Goal: Information Seeking & Learning: Learn about a topic

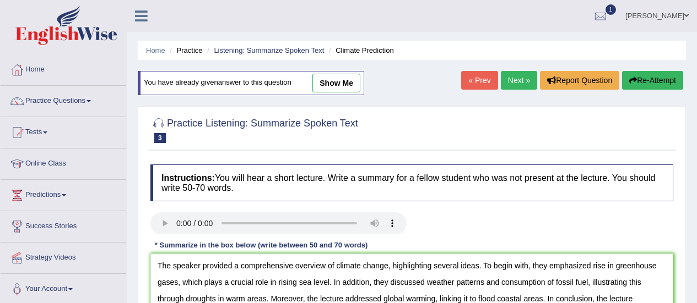
click at [143, 57] on ul "Home Practice Listening: Summarize Spoken Text Climate Prediction" at bounding box center [412, 50] width 548 height 19
click at [150, 55] on li "Home" at bounding box center [155, 50] width 19 height 10
click at [156, 48] on link "Home" at bounding box center [155, 50] width 19 height 8
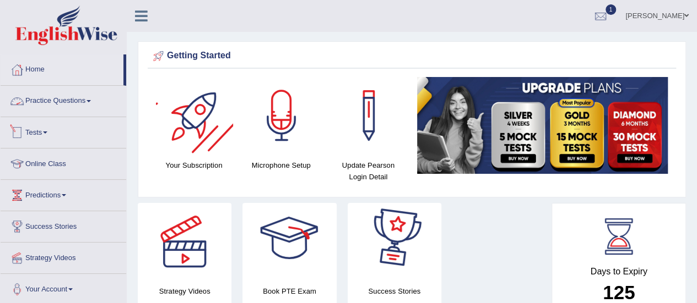
click at [58, 103] on link "Practice Questions" at bounding box center [64, 100] width 126 height 28
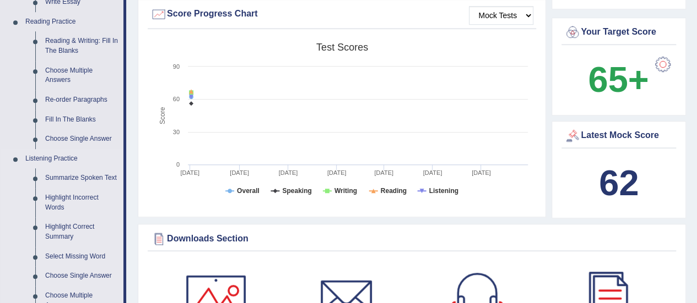
scroll to position [386, 0]
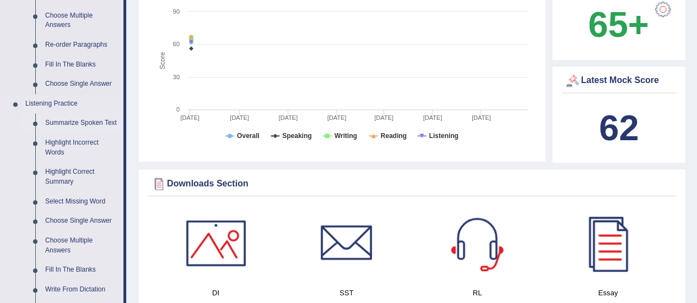
click at [103, 118] on link "Summarize Spoken Text" at bounding box center [81, 123] width 83 height 20
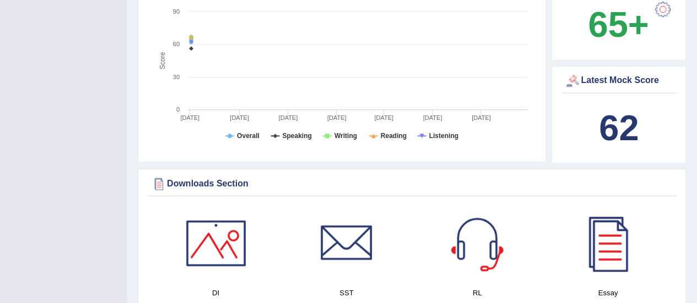
scroll to position [242, 0]
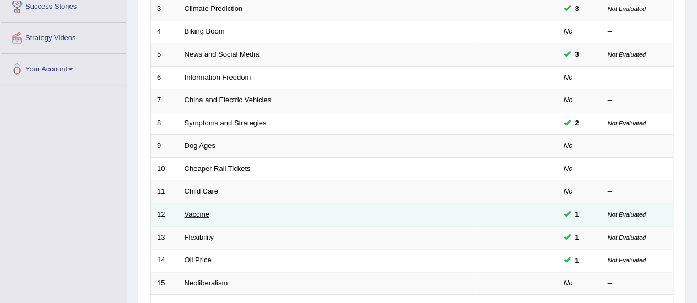
click at [191, 213] on link "Vaccine" at bounding box center [197, 214] width 25 height 8
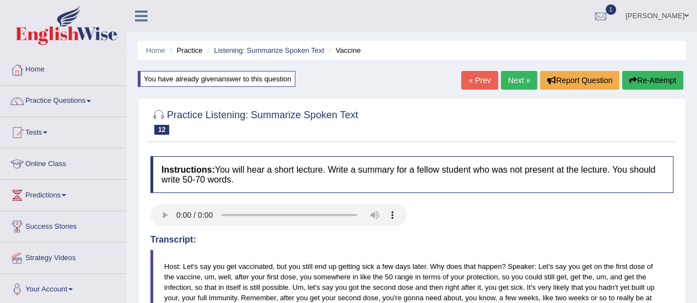
click at [511, 83] on link "Next »" at bounding box center [519, 80] width 36 height 19
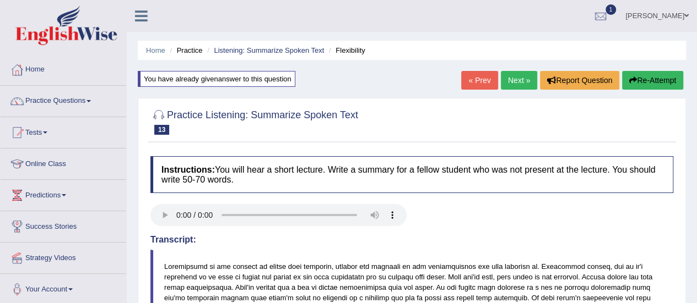
click at [516, 88] on link "Next »" at bounding box center [519, 80] width 36 height 19
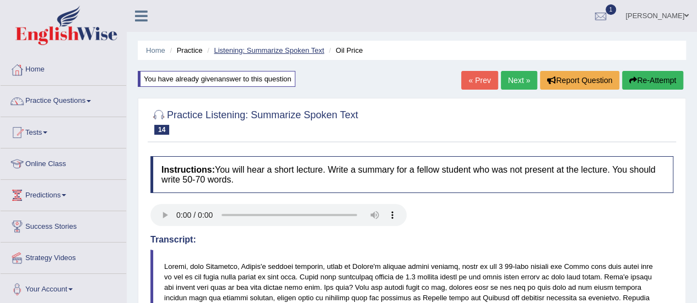
click at [299, 47] on link "Listening: Summarize Spoken Text" at bounding box center [269, 50] width 110 height 8
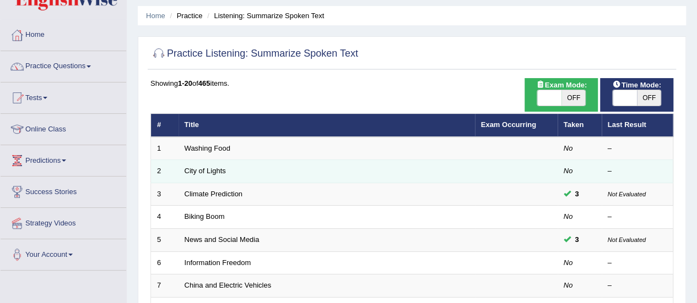
scroll to position [90, 0]
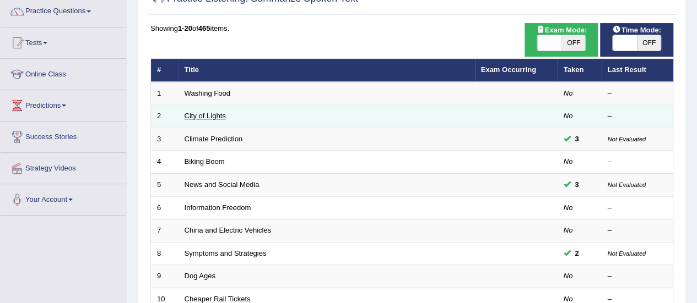
click at [206, 114] on link "City of Lights" at bounding box center [205, 116] width 41 height 8
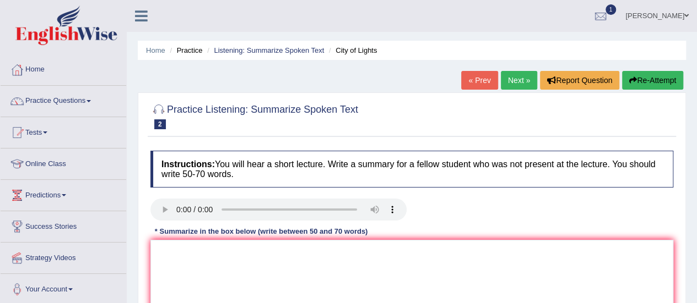
click at [473, 75] on link "« Prev" at bounding box center [479, 80] width 36 height 19
click at [263, 49] on link "Listening: Summarize Spoken Text" at bounding box center [269, 50] width 110 height 8
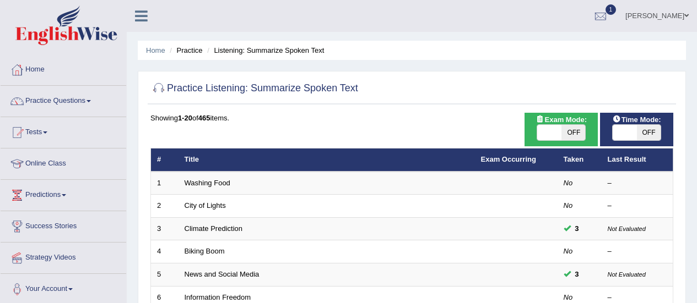
click at [226, 185] on link "Washing Food" at bounding box center [208, 183] width 46 height 8
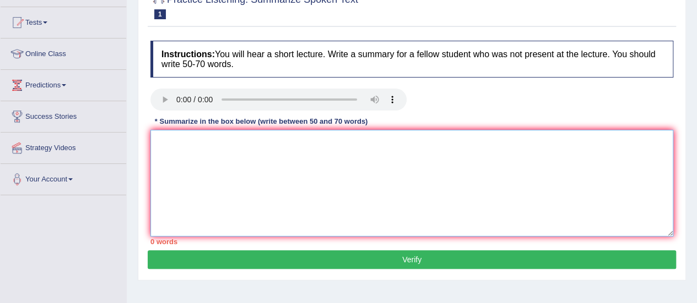
click at [226, 153] on textarea at bounding box center [411, 183] width 523 height 107
type textarea "."
click at [315, 265] on button "Verify" at bounding box center [412, 260] width 528 height 19
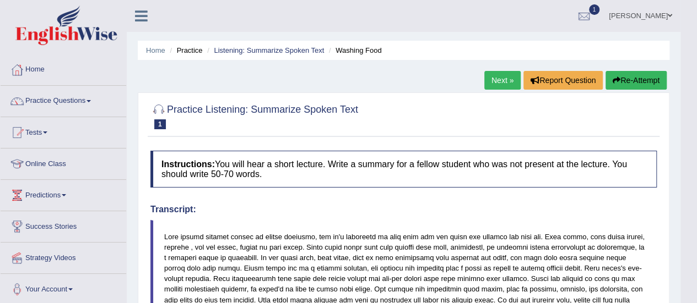
click at [283, 41] on ul "Home Practice Listening: Summarize Spoken Text Washing Food" at bounding box center [404, 50] width 532 height 19
click at [283, 46] on li "Listening: Summarize Spoken Text" at bounding box center [264, 50] width 120 height 10
click at [283, 50] on link "Listening: Summarize Spoken Text" at bounding box center [269, 50] width 110 height 8
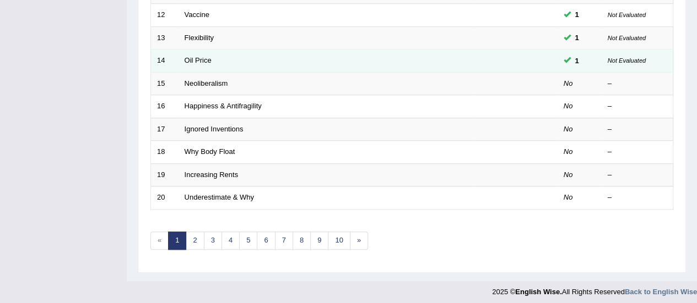
scroll to position [365, 0]
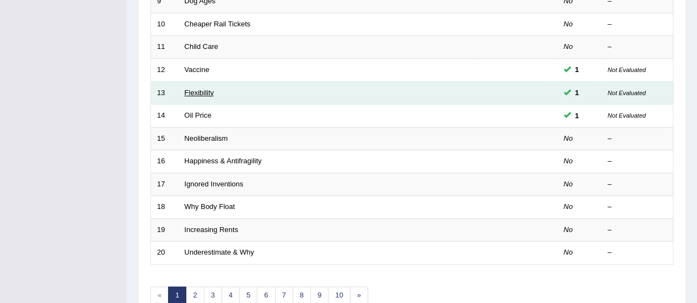
click at [205, 93] on link "Flexibility" at bounding box center [199, 93] width 29 height 8
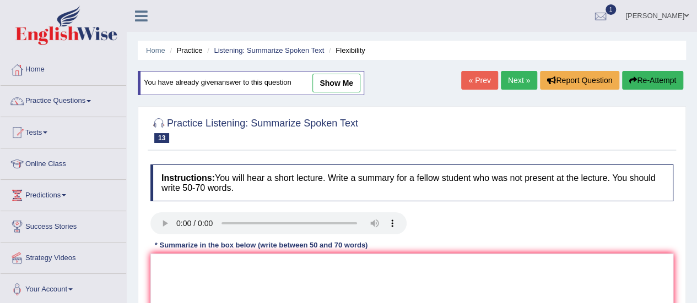
click at [337, 79] on link "show me" at bounding box center [336, 83] width 48 height 19
type textarea "A notewo"
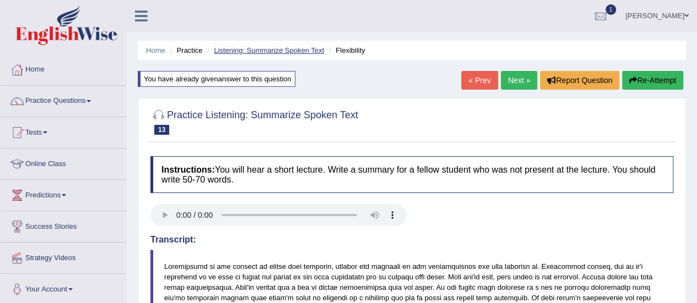
click at [312, 51] on link "Listening: Summarize Spoken Text" at bounding box center [269, 50] width 110 height 8
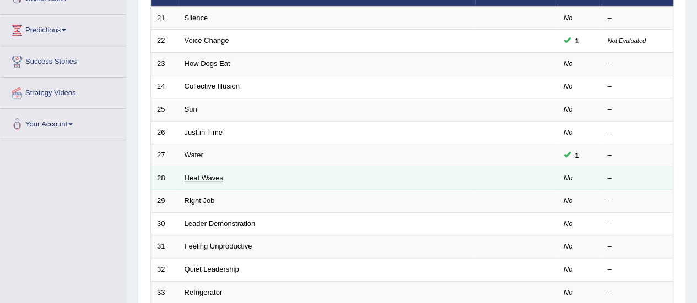
click at [208, 177] on link "Heat Waves" at bounding box center [204, 178] width 39 height 8
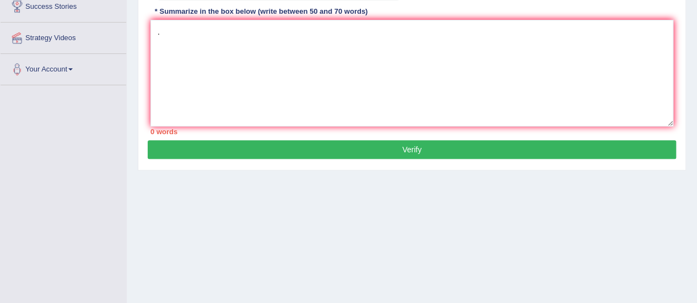
type textarea "."
click at [390, 155] on button "Verify" at bounding box center [412, 149] width 528 height 19
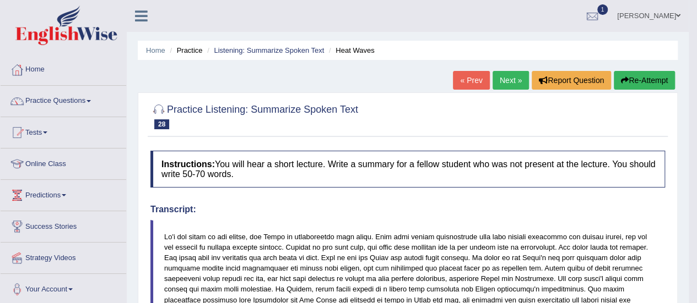
click at [508, 74] on link "Next »" at bounding box center [510, 80] width 36 height 19
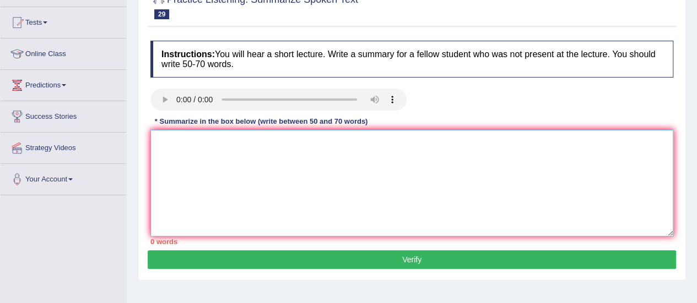
click at [252, 188] on textarea at bounding box center [411, 183] width 523 height 107
type textarea "."
click at [356, 257] on button "Verify" at bounding box center [412, 260] width 528 height 19
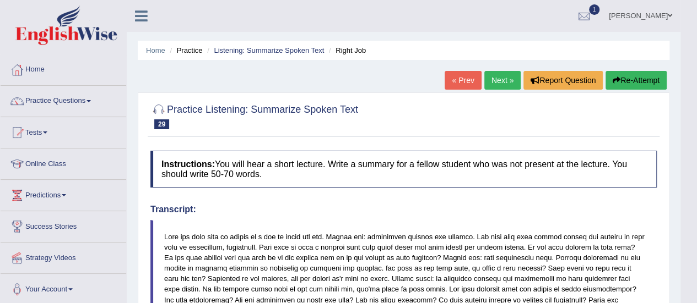
click at [491, 86] on link "Next »" at bounding box center [502, 80] width 36 height 19
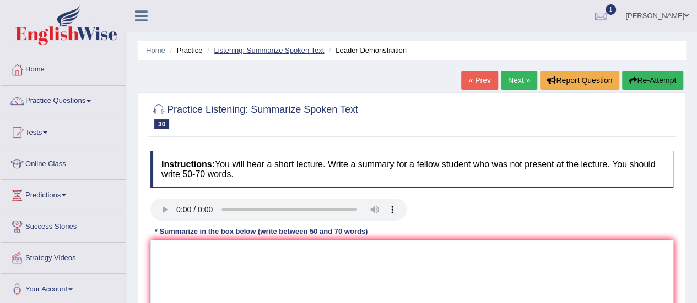
click at [311, 52] on link "Listening: Summarize Spoken Text" at bounding box center [269, 50] width 110 height 8
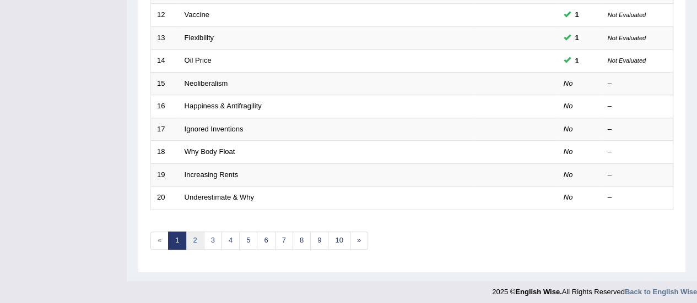
click at [198, 232] on link "2" at bounding box center [195, 241] width 18 height 18
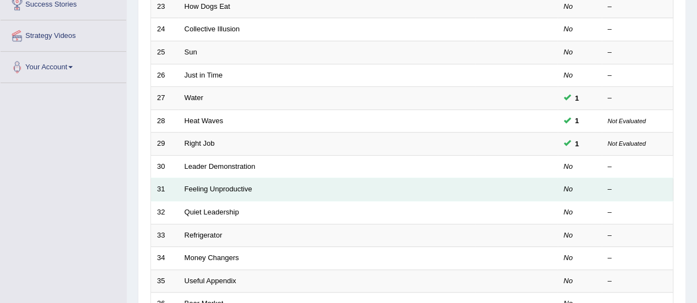
scroll to position [275, 0]
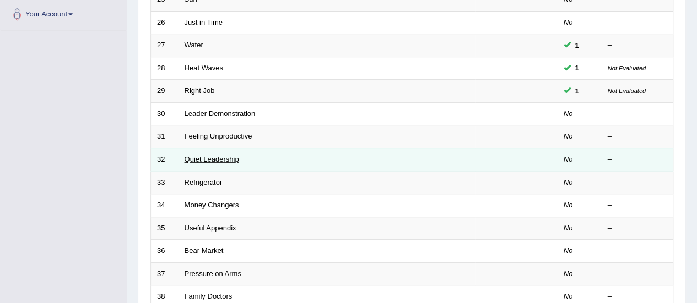
click at [230, 155] on link "Quiet Leadership" at bounding box center [212, 159] width 55 height 8
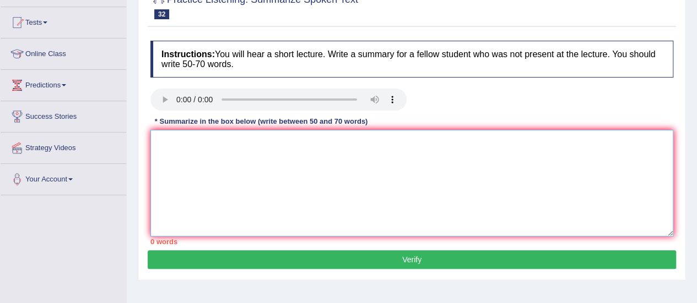
click at [237, 167] on textarea at bounding box center [411, 183] width 523 height 107
type textarea "A note"
click at [381, 266] on button "Verify" at bounding box center [412, 260] width 528 height 19
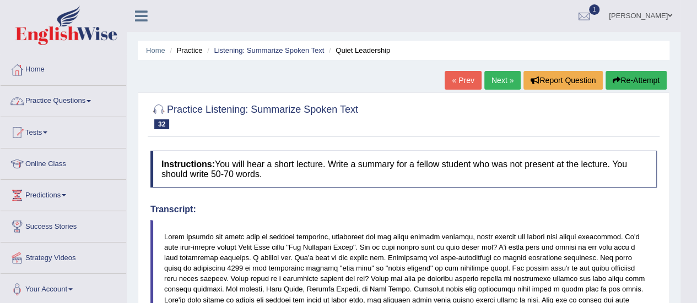
click at [72, 97] on link "Practice Questions" at bounding box center [64, 100] width 126 height 28
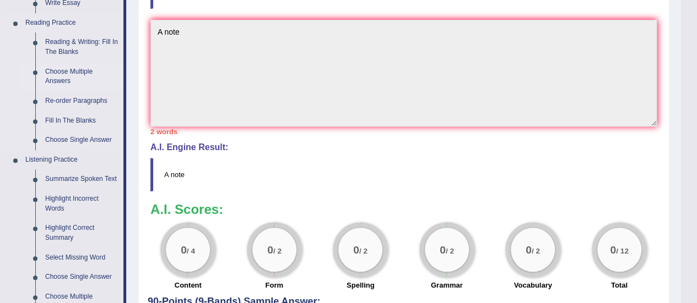
scroll to position [330, 0]
click at [80, 197] on link "Highlight Incorrect Words" at bounding box center [81, 202] width 83 height 29
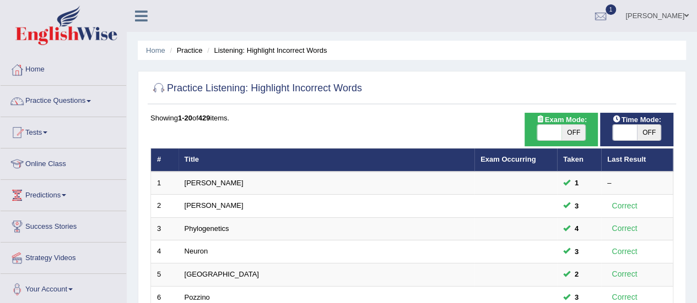
scroll to position [386, 0]
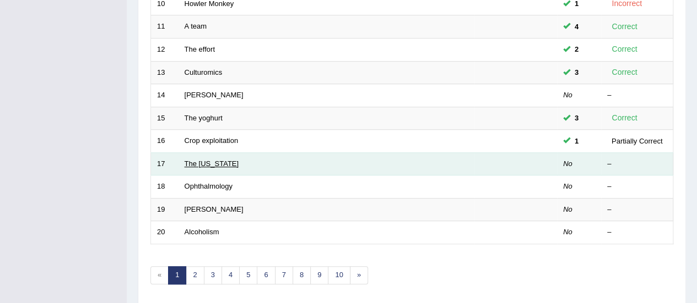
click at [212, 160] on link "The [US_STATE]" at bounding box center [212, 164] width 55 height 8
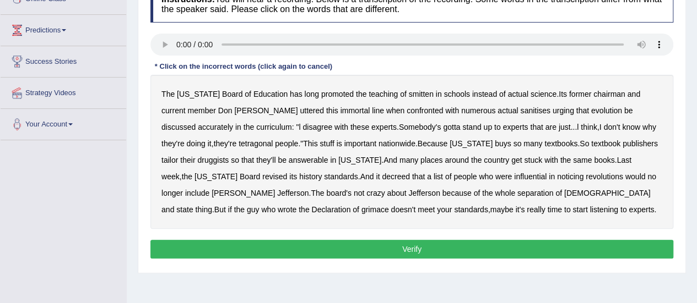
click at [310, 150] on div "The Texas Board of Education has long promoted the teaching of smitten in schoo…" at bounding box center [411, 152] width 523 height 154
click at [339, 197] on div "The Texas Board of Education has long promoted the teaching of smitten in schoo…" at bounding box center [411, 152] width 523 height 154
click at [356, 171] on div "The Texas Board of Education has long promoted the teaching of smitten in schoo…" at bounding box center [411, 152] width 523 height 154
click at [514, 176] on b "influential" at bounding box center [530, 176] width 32 height 9
click at [399, 251] on button "Verify" at bounding box center [411, 249] width 523 height 19
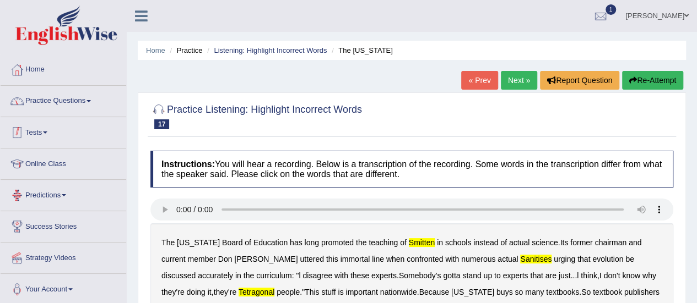
click at [66, 107] on link "Practice Questions" at bounding box center [64, 100] width 126 height 28
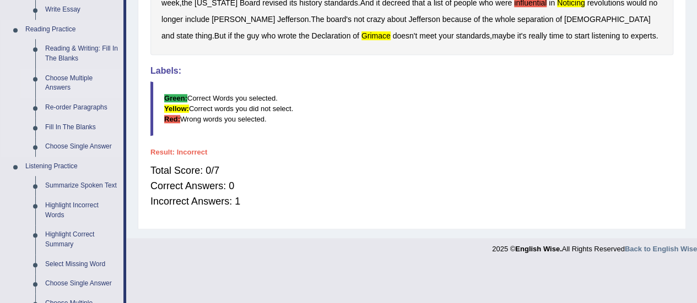
scroll to position [330, 0]
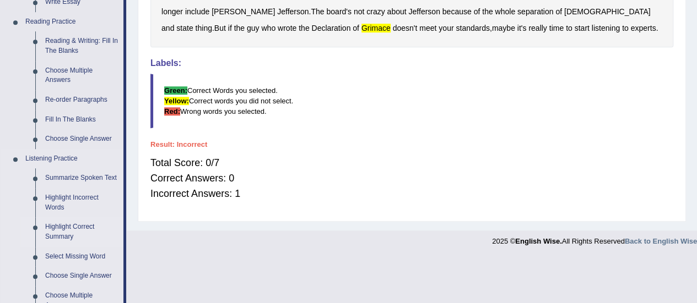
click at [74, 231] on link "Highlight Correct Summary" at bounding box center [81, 232] width 83 height 29
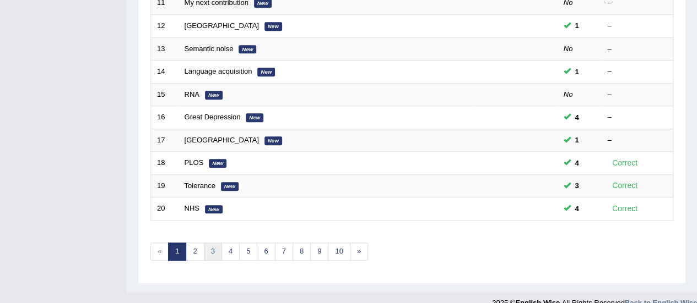
scroll to position [420, 0]
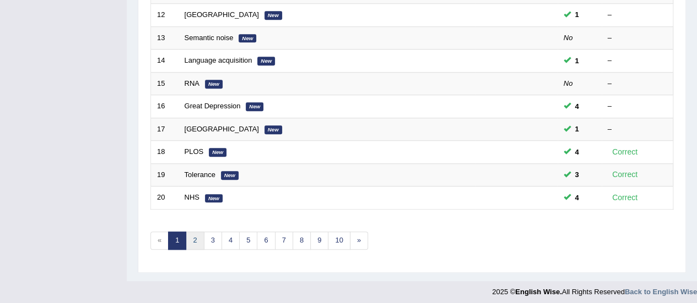
click at [191, 240] on link "2" at bounding box center [195, 241] width 18 height 18
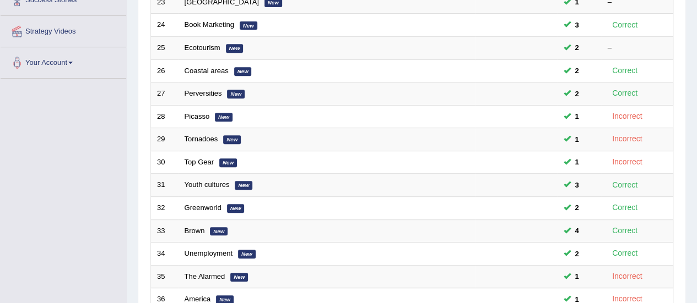
scroll to position [386, 0]
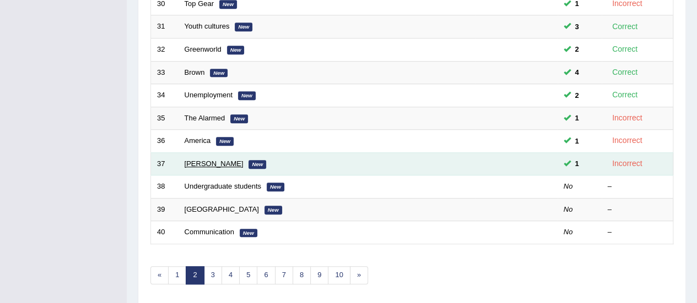
click at [193, 160] on link "[PERSON_NAME]" at bounding box center [214, 164] width 59 height 8
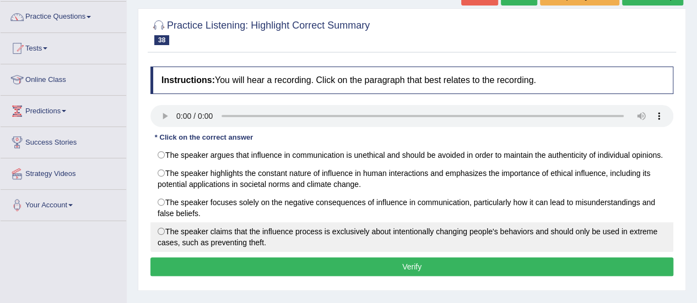
scroll to position [110, 0]
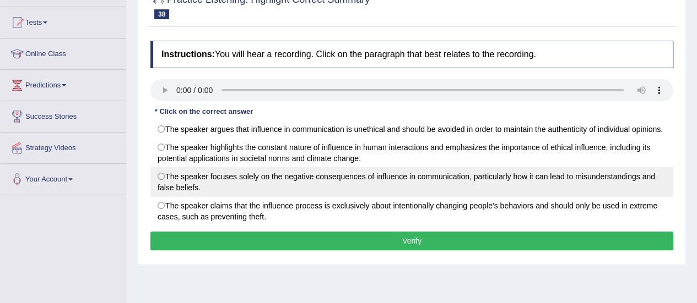
click at [310, 177] on label "The speaker focuses solely on the negative consequences of influence in communi…" at bounding box center [411, 182] width 523 height 30
radio input "true"
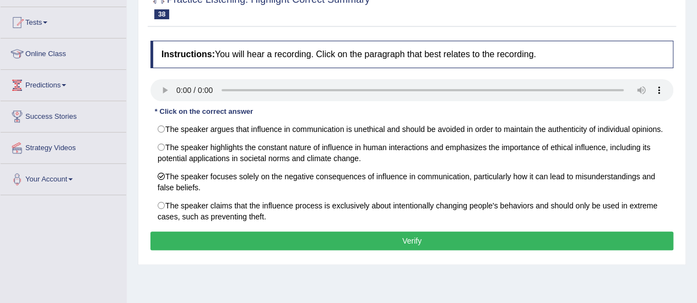
click at [413, 244] on button "Verify" at bounding box center [411, 241] width 523 height 19
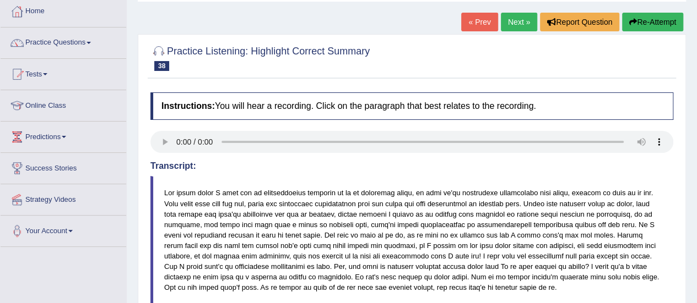
scroll to position [0, 0]
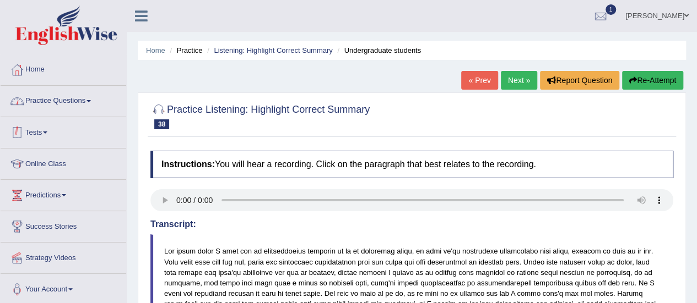
click at [47, 99] on link "Practice Questions" at bounding box center [64, 100] width 126 height 28
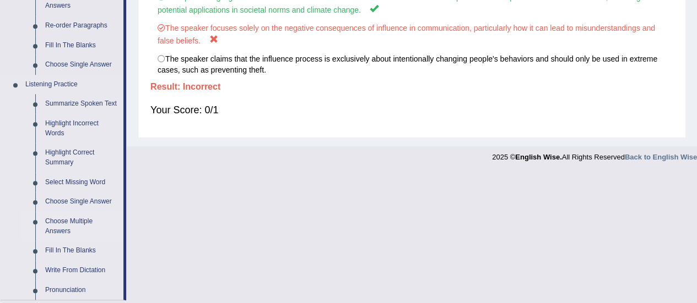
scroll to position [441, 0]
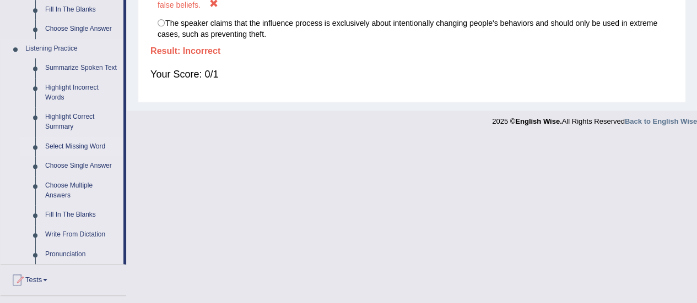
click at [91, 146] on link "Select Missing Word" at bounding box center [81, 147] width 83 height 20
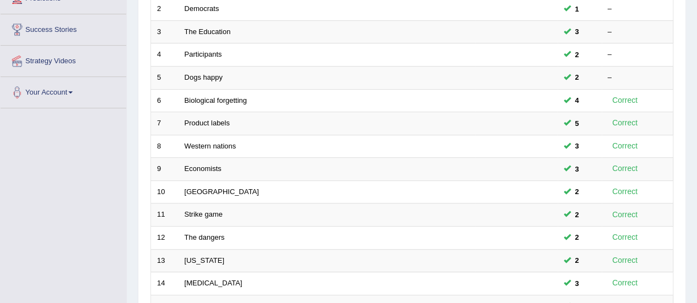
scroll to position [420, 0]
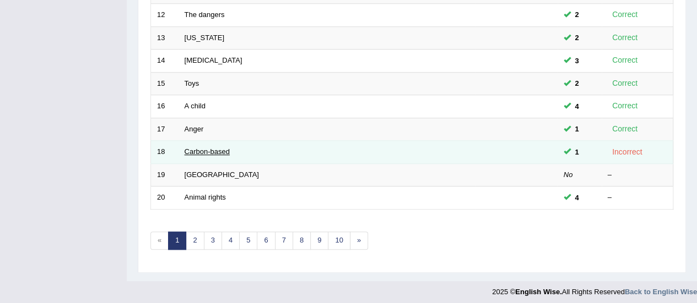
click at [215, 149] on link "Carbon-based" at bounding box center [207, 152] width 45 height 8
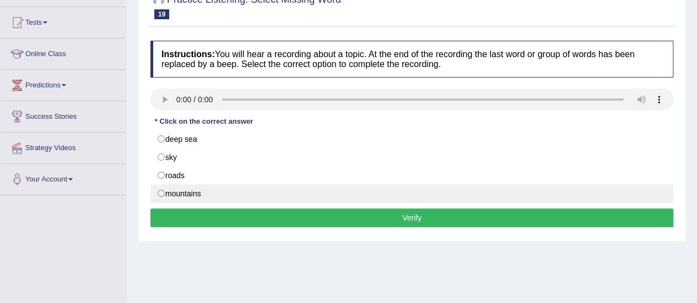
click at [205, 188] on label "mountains" at bounding box center [411, 194] width 523 height 19
radio input "true"
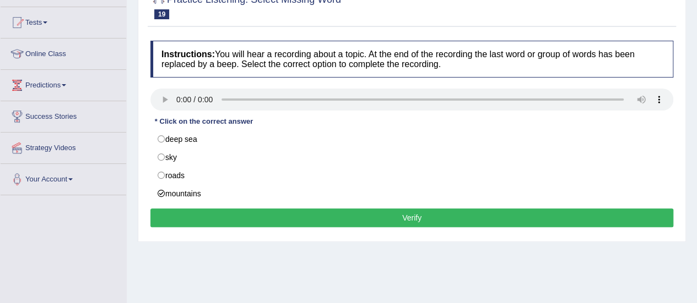
click at [361, 209] on button "Verify" at bounding box center [411, 218] width 523 height 19
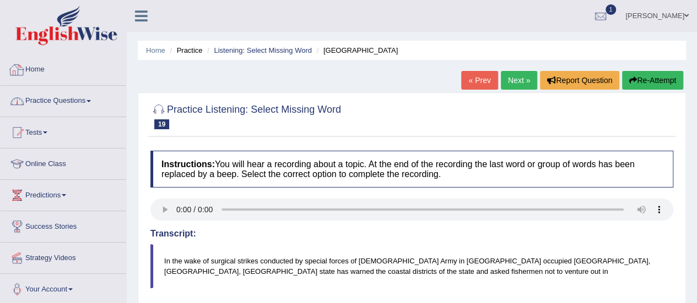
click at [39, 100] on link "Practice Questions" at bounding box center [64, 100] width 126 height 28
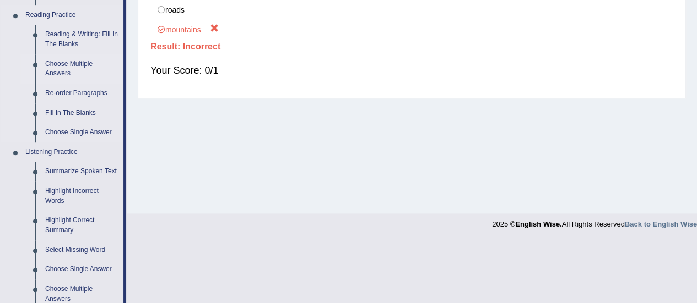
scroll to position [386, 0]
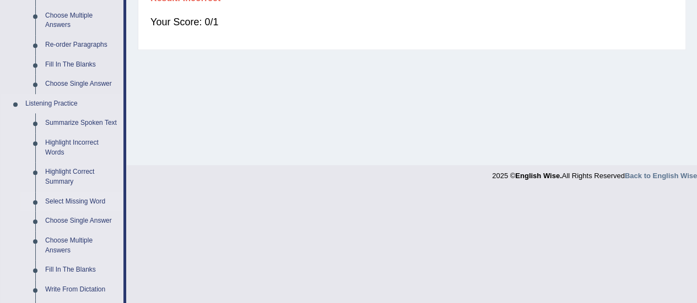
click at [89, 199] on link "Select Missing Word" at bounding box center [81, 202] width 83 height 20
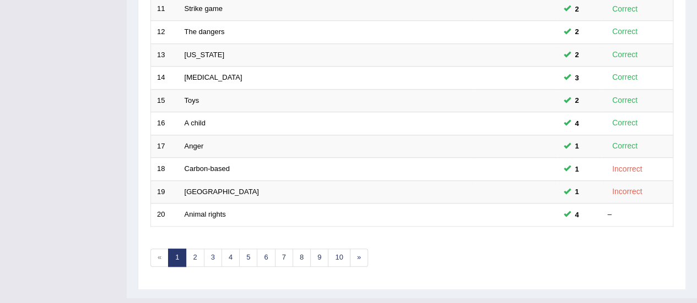
scroll to position [420, 0]
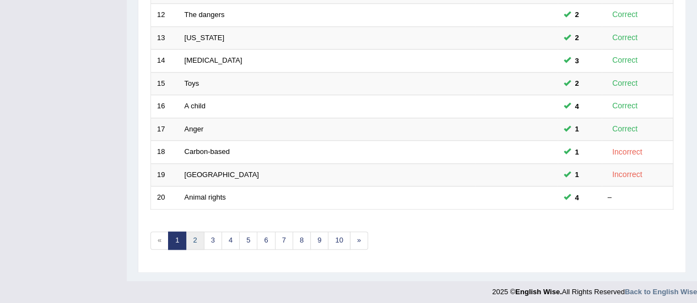
click at [195, 242] on link "2" at bounding box center [195, 241] width 18 height 18
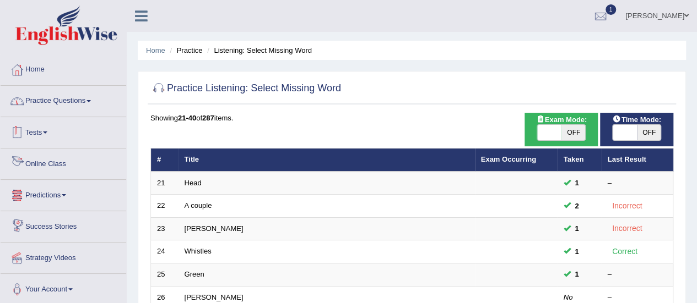
click at [77, 105] on link "Practice Questions" at bounding box center [64, 100] width 126 height 28
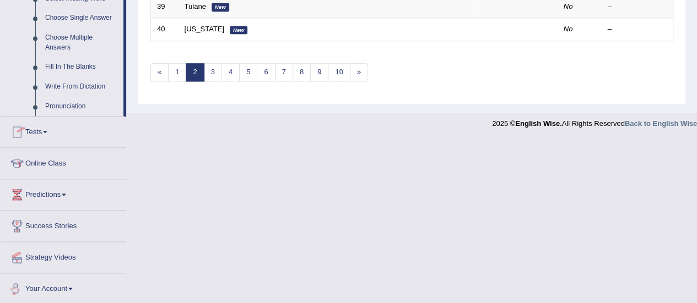
scroll to position [479, 0]
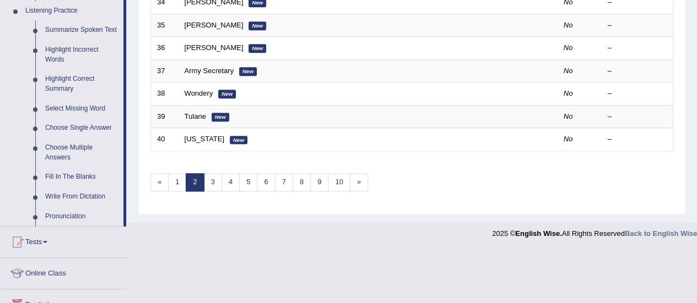
click at [74, 126] on link "Choose Single Answer" at bounding box center [81, 128] width 83 height 20
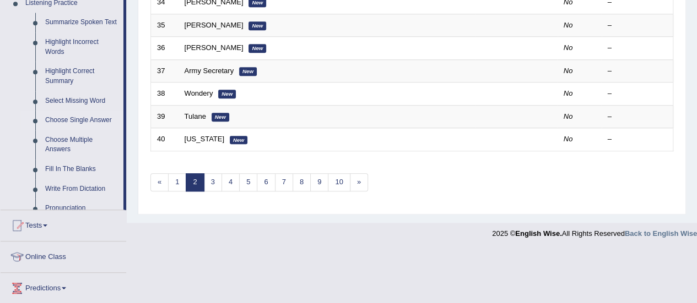
scroll to position [310, 0]
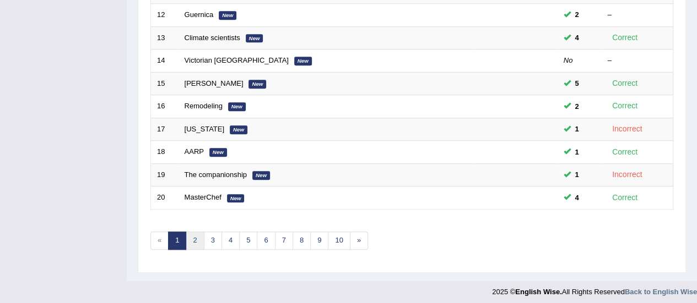
click at [189, 234] on link "2" at bounding box center [195, 241] width 18 height 18
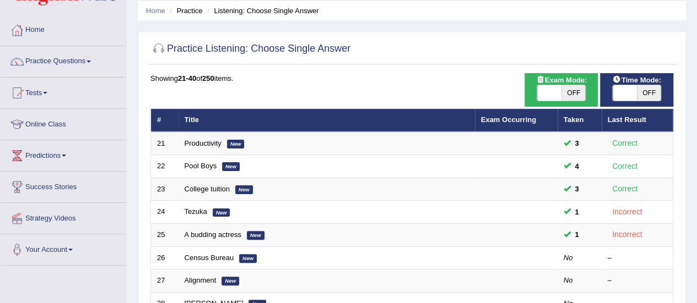
scroll to position [110, 0]
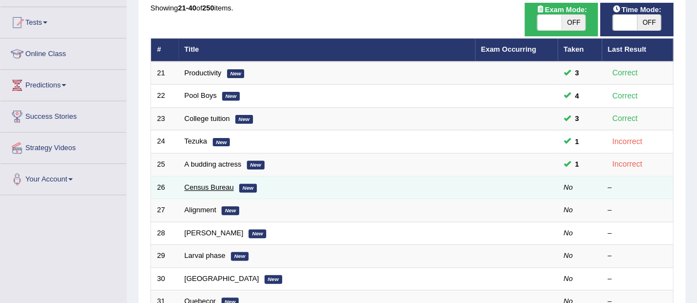
click at [202, 184] on link "Census Bureau" at bounding box center [210, 187] width 50 height 8
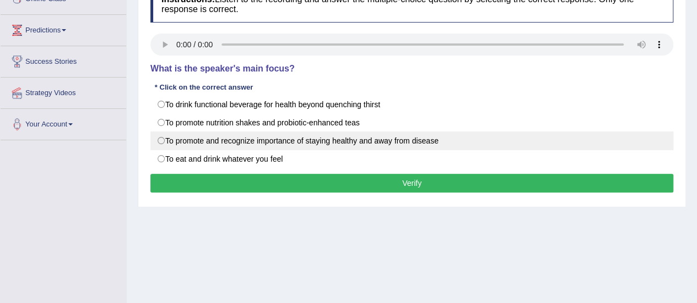
click at [285, 146] on label "To promote and recognize importance of staying healthy and away from disease" at bounding box center [411, 141] width 523 height 19
radio input "true"
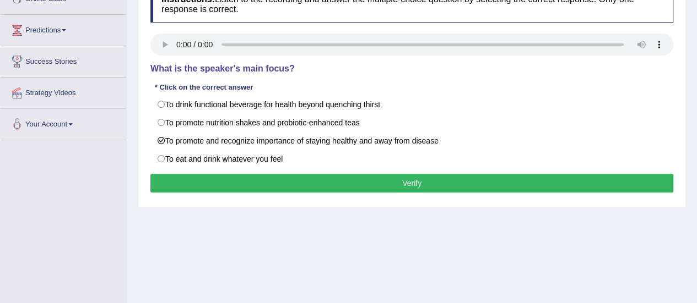
click at [308, 168] on div "Instructions: Listen to the recording and answer the multiple-choice question b…" at bounding box center [412, 90] width 528 height 221
click at [317, 177] on button "Verify" at bounding box center [411, 183] width 523 height 19
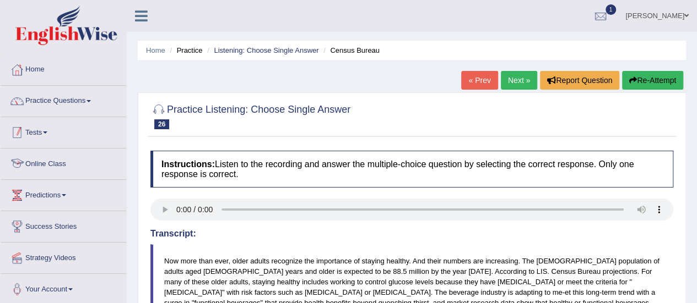
click at [55, 101] on link "Practice Questions" at bounding box center [64, 100] width 126 height 28
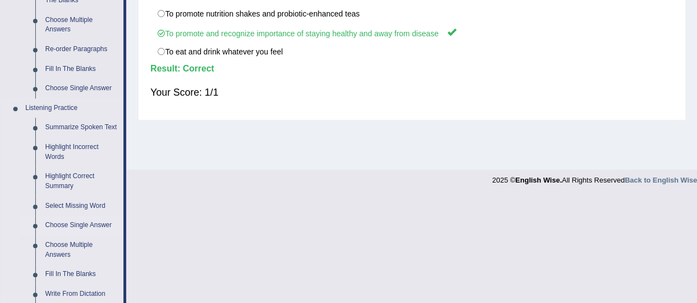
scroll to position [441, 0]
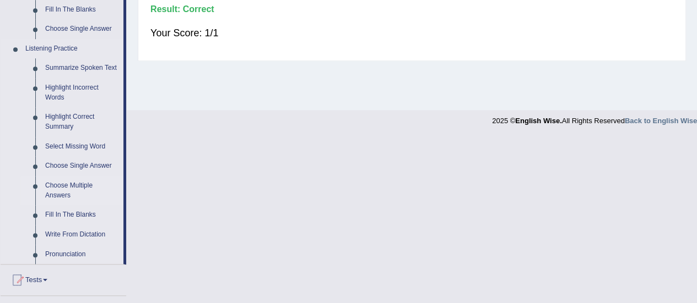
click at [78, 188] on link "Choose Multiple Answers" at bounding box center [81, 190] width 83 height 29
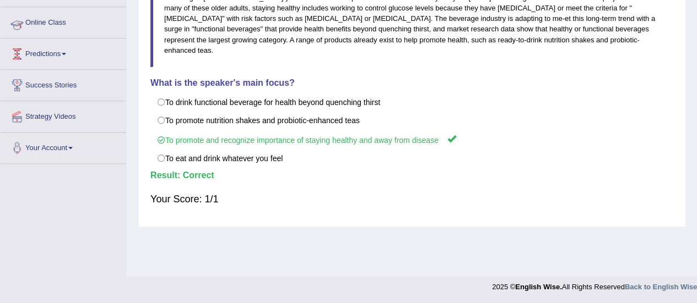
scroll to position [173, 0]
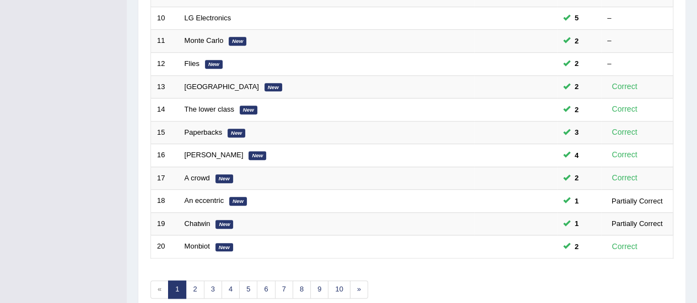
scroll to position [275, 0]
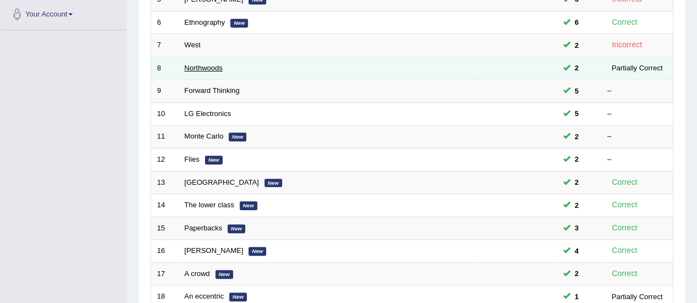
click at [216, 67] on link "Northwoods" at bounding box center [204, 68] width 38 height 8
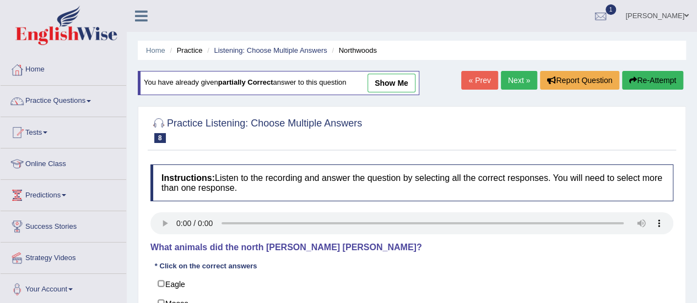
click at [415, 75] on link "show me" at bounding box center [391, 83] width 48 height 19
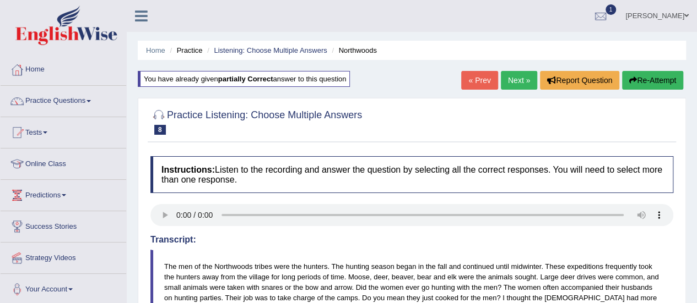
click at [516, 85] on link "Next »" at bounding box center [519, 80] width 36 height 19
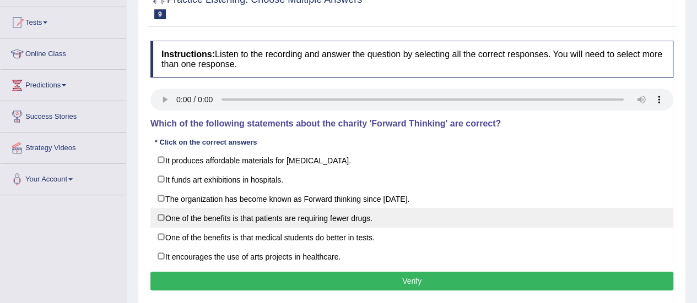
click at [251, 213] on label "One of the benefits is that patients are requiring fewer drugs." at bounding box center [411, 218] width 523 height 20
checkbox input "true"
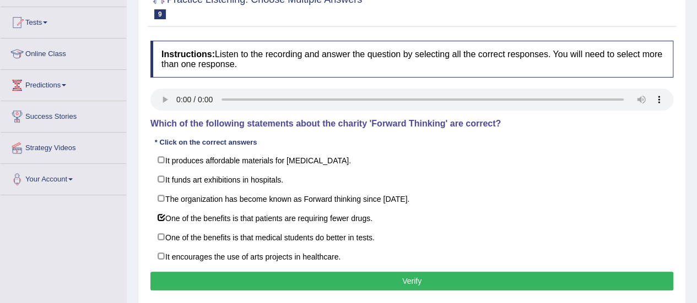
click at [379, 276] on button "Verify" at bounding box center [411, 281] width 523 height 19
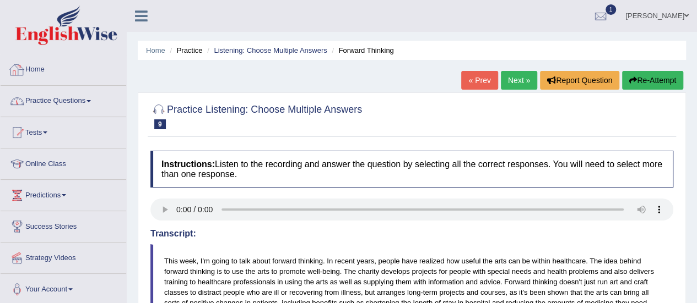
click at [65, 97] on link "Practice Questions" at bounding box center [64, 100] width 126 height 28
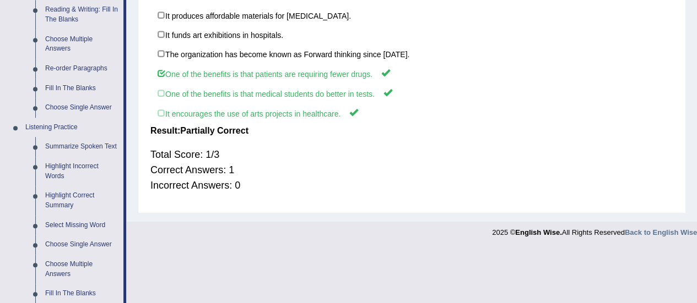
scroll to position [472, 0]
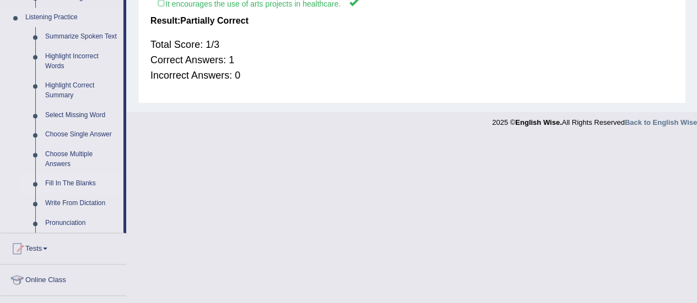
click at [82, 183] on link "Fill In The Blanks" at bounding box center [81, 184] width 83 height 20
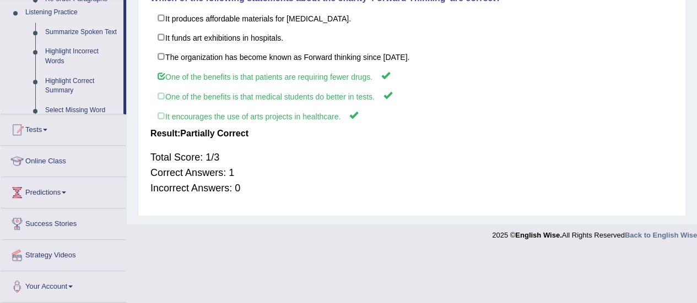
scroll to position [307, 0]
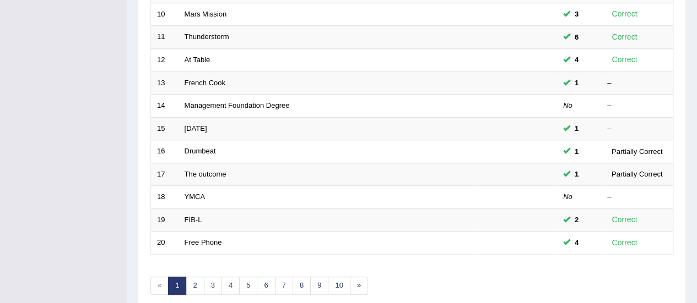
scroll to position [386, 0]
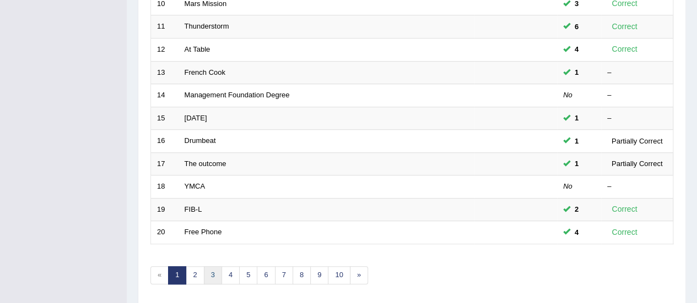
click at [209, 270] on link "3" at bounding box center [213, 276] width 18 height 18
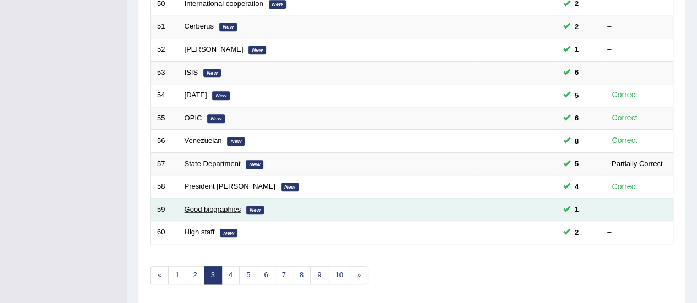
click at [215, 205] on link "Good biographies" at bounding box center [213, 209] width 57 height 8
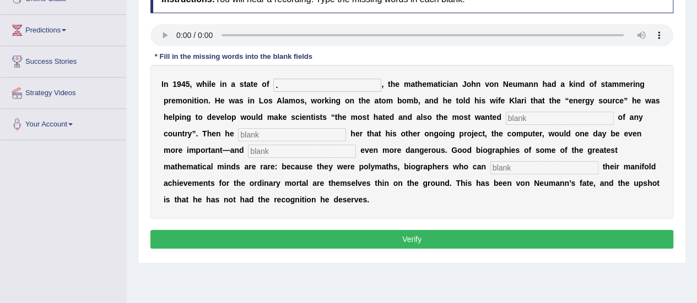
type input "."
click at [522, 113] on input "text" at bounding box center [560, 118] width 108 height 13
type input "."
click at [264, 124] on div "I n 1 9 4 5 , w h i l e i n a s t a t e o f . , t h e m a t h e m a t i c i a n…" at bounding box center [411, 142] width 523 height 154
click at [263, 130] on input "text" at bounding box center [292, 134] width 108 height 13
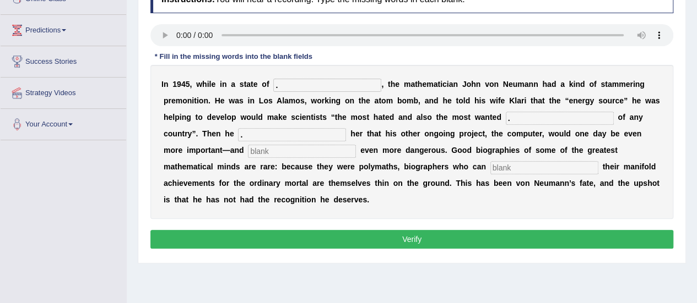
type input "."
click at [268, 146] on input "text" at bounding box center [302, 151] width 108 height 13
type input "."
click at [516, 155] on div "I n 1 9 4 5 , w h i l e i n a s t a t e o f . , t h e m a t h e m a t i c i a n…" at bounding box center [411, 142] width 523 height 154
click at [512, 164] on input "text" at bounding box center [544, 167] width 108 height 13
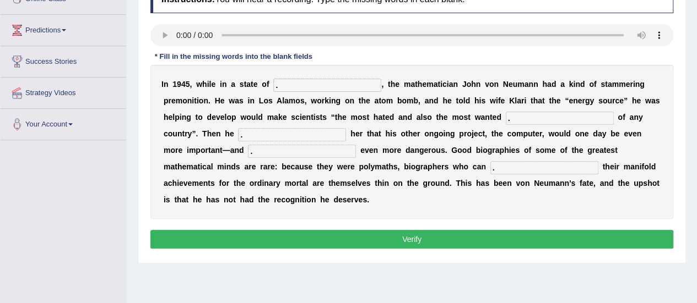
type input "."
click at [454, 240] on button "Verify" at bounding box center [411, 239] width 523 height 19
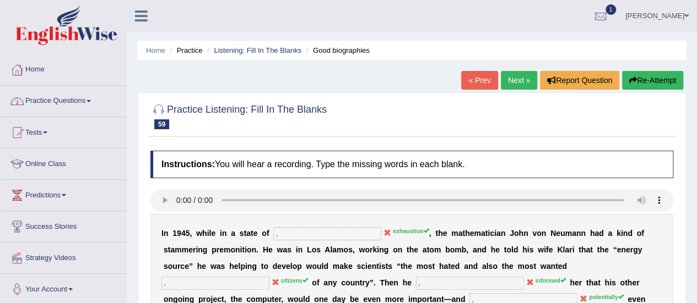
click at [79, 105] on link "Practice Questions" at bounding box center [64, 100] width 126 height 28
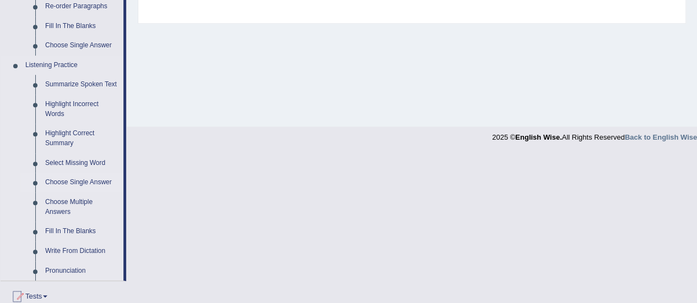
scroll to position [441, 0]
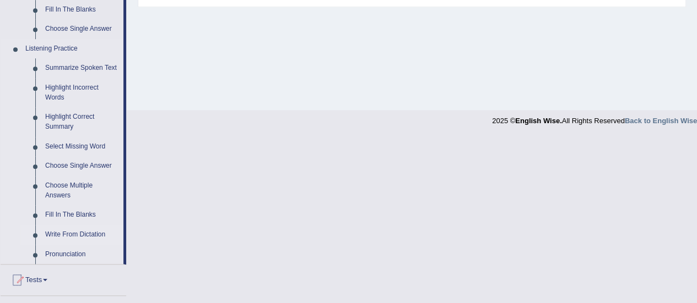
click at [90, 235] on link "Write From Dictation" at bounding box center [81, 235] width 83 height 20
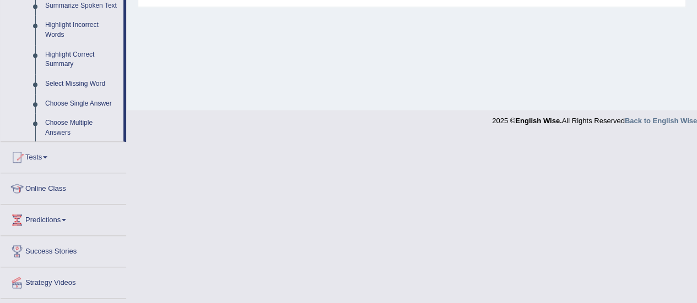
scroll to position [202, 0]
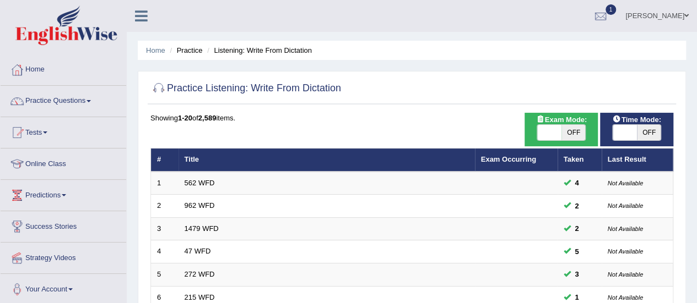
click at [161, 55] on li "Home" at bounding box center [155, 50] width 19 height 10
click at [156, 49] on link "Home" at bounding box center [155, 50] width 19 height 8
